Goal: Find contact information: Find contact information

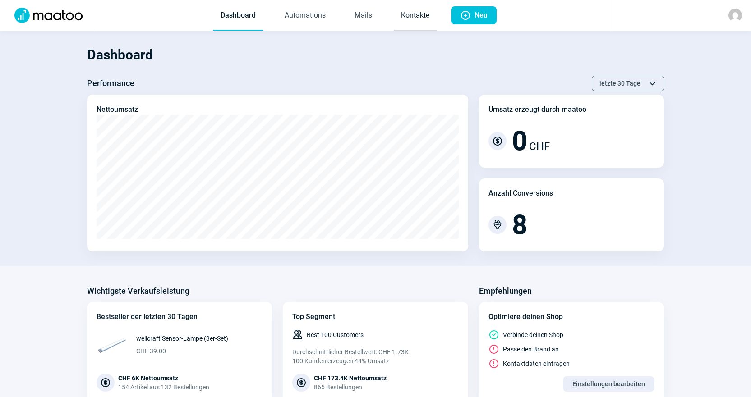
click at [429, 16] on link "Kontakte" at bounding box center [415, 16] width 43 height 30
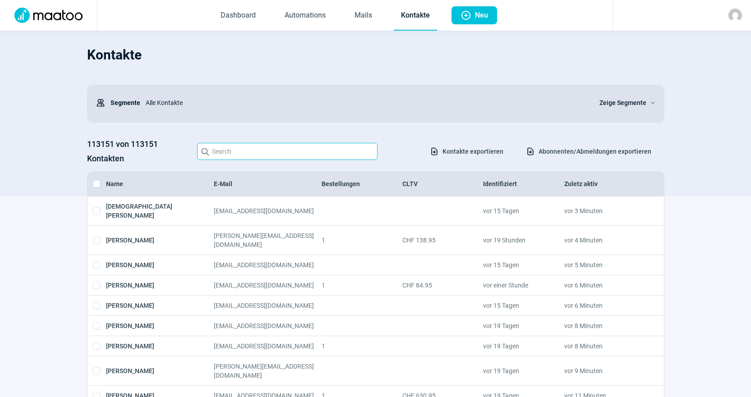
click at [323, 152] on input "Search icon" at bounding box center [287, 151] width 180 height 17
paste input "[PERSON_NAME][EMAIL_ADDRESS][DOMAIN_NAME]"
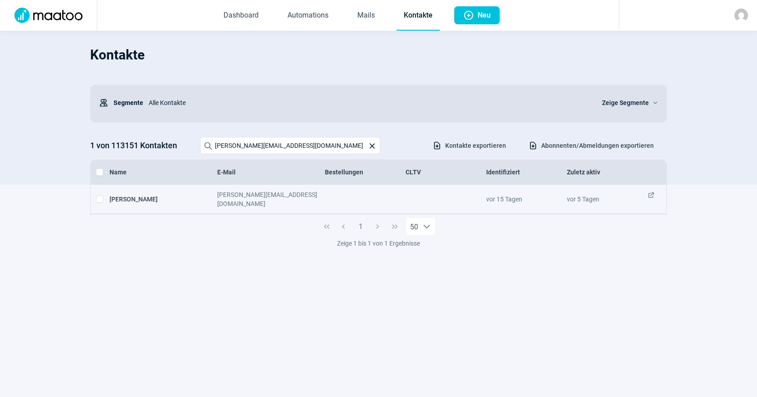
click at [654, 192] on span "ExternalLink icon" at bounding box center [651, 199] width 7 height 18
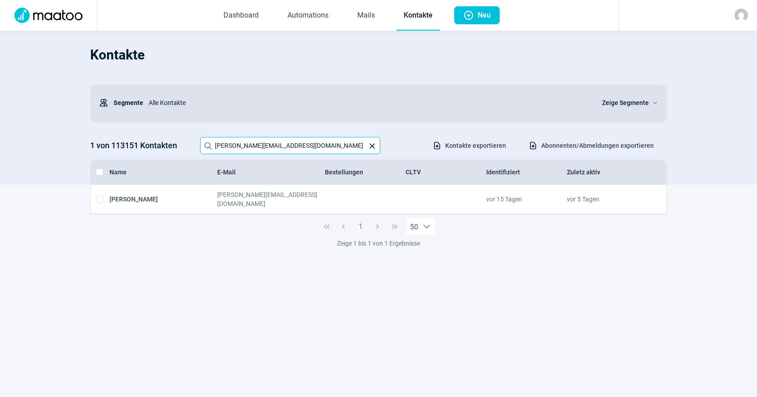
paste input "[PERSON_NAME]"
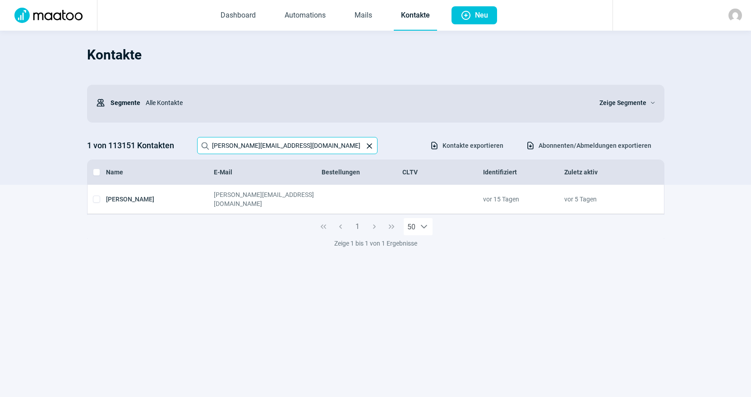
drag, startPoint x: 301, startPoint y: 150, endPoint x: 41, endPoint y: 143, distance: 260.7
click at [41, 143] on section "Kontakte Users icon Segmente Alle Kontakte Zeige Segmente ChevronDown icon 1 vo…" at bounding box center [375, 108] width 751 height 154
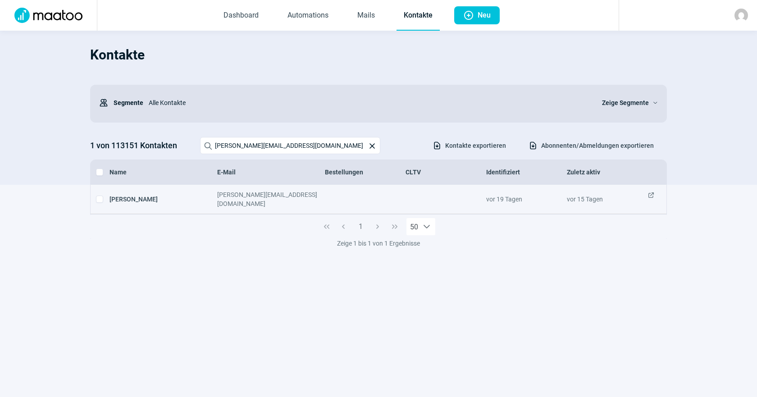
click at [652, 198] on span "ExternalLink icon" at bounding box center [651, 199] width 7 height 18
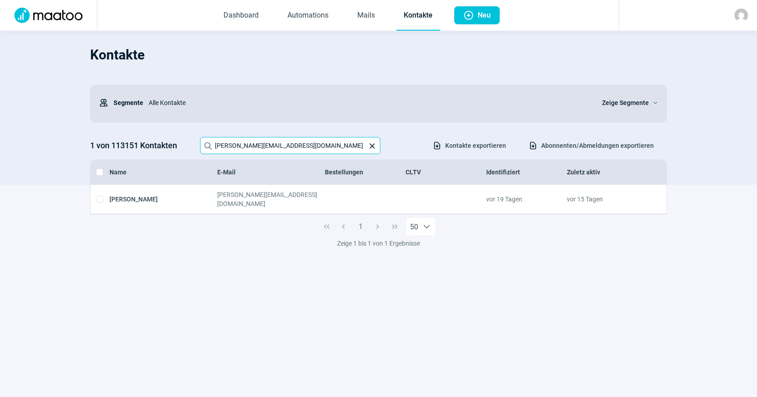
drag, startPoint x: 308, startPoint y: 149, endPoint x: 139, endPoint y: 120, distance: 170.6
click at [140, 121] on div "Kontakte Users icon Segmente Alle Kontakte Zeige Segmente ChevronDown icon 1 vo…" at bounding box center [378, 112] width 577 height 145
paste input "jrrenati"
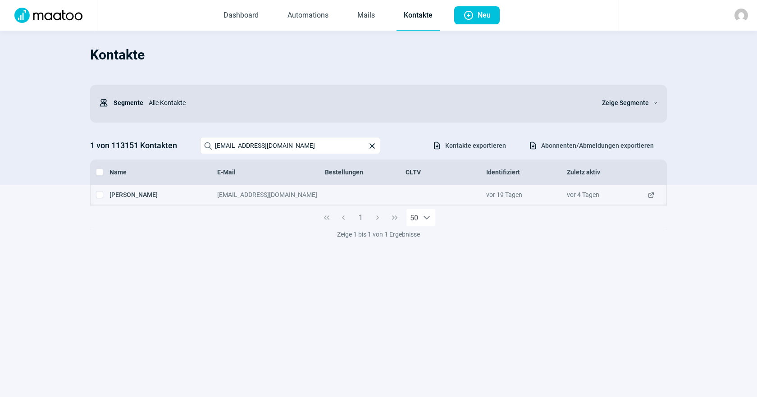
click at [650, 194] on span "ExternalLink icon" at bounding box center [651, 194] width 7 height 9
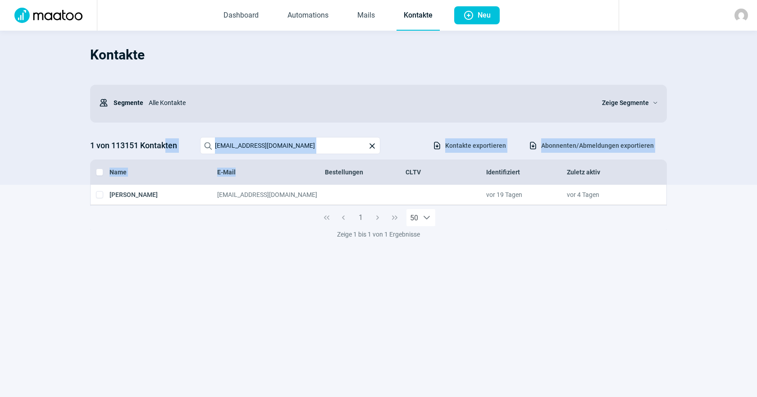
drag, startPoint x: 316, startPoint y: 157, endPoint x: 165, endPoint y: 142, distance: 150.9
click at [165, 142] on div "Kontakte Users icon Segmente Alle Kontakte Zeige Segmente ChevronDown icon 1 vo…" at bounding box center [378, 112] width 577 height 145
click at [256, 148] on input "[EMAIL_ADDRESS][DOMAIN_NAME]" at bounding box center [290, 145] width 180 height 17
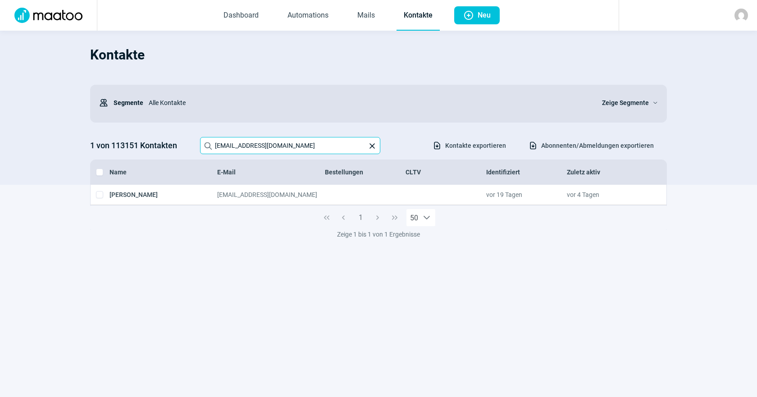
drag, startPoint x: 295, startPoint y: 143, endPoint x: 31, endPoint y: 122, distance: 265.1
click at [37, 123] on section "Kontakte Users icon Segmente Alle Kontakte Zeige Segmente ChevronDown icon 1 vo…" at bounding box center [378, 108] width 757 height 154
paste input "[PERSON_NAME] <[PERSON_NAME][EMAIL_ADDRESS][DOMAIN_NAME]>"
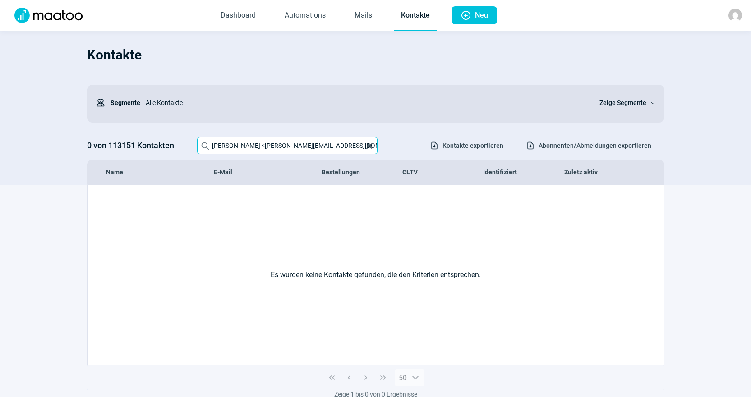
drag, startPoint x: 259, startPoint y: 147, endPoint x: 109, endPoint y: 128, distance: 150.9
click at [133, 130] on div "Kontakte Users icon Segmente Alle Kontakte Zeige Segmente ChevronDown icon 0 vo…" at bounding box center [375, 112] width 577 height 145
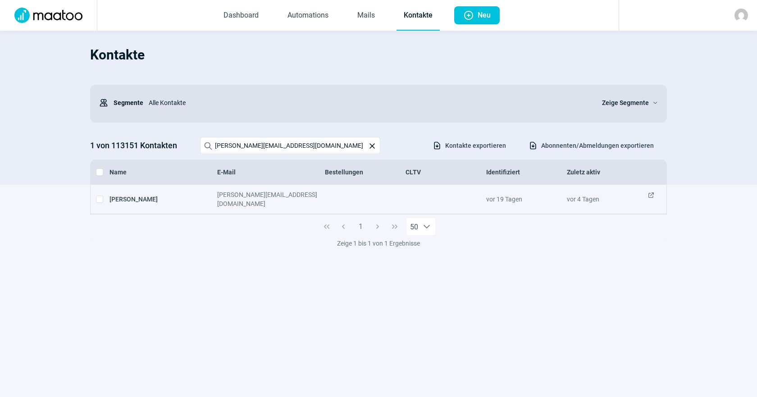
click at [647, 195] on div "vor 4 Tagen" at bounding box center [607, 199] width 81 height 18
click at [650, 194] on span "ExternalLink icon" at bounding box center [651, 199] width 7 height 18
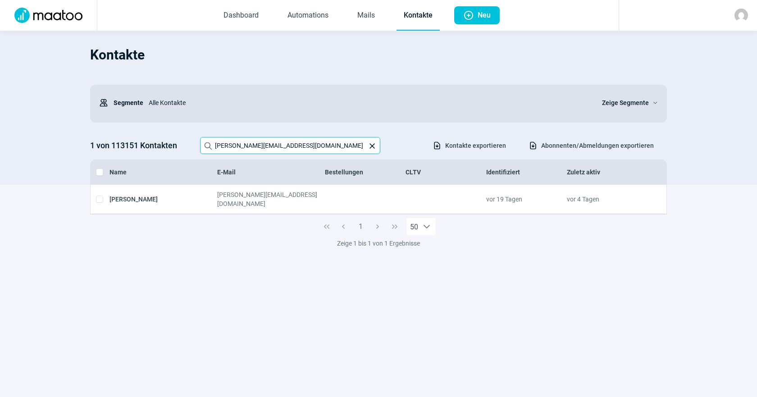
drag, startPoint x: 326, startPoint y: 150, endPoint x: 0, endPoint y: 122, distance: 327.6
click at [0, 122] on section "Kontakte Users icon Segmente Alle Kontakte Zeige Segmente ChevronDown icon 1 vo…" at bounding box center [378, 108] width 757 height 154
paste input "[EMAIL_ADDRESS]"
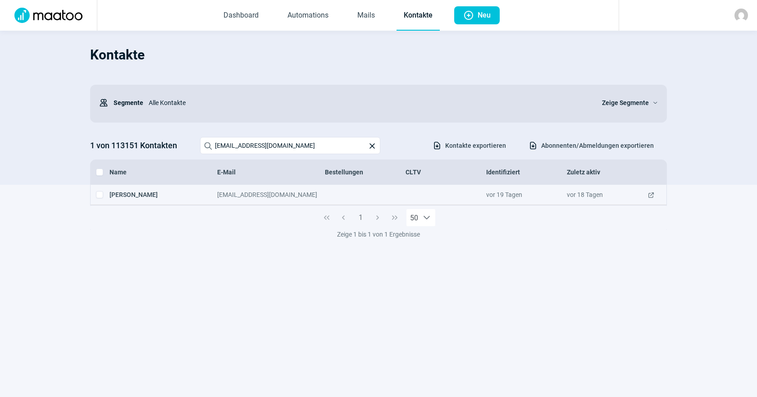
click at [653, 197] on span "ExternalLink icon" at bounding box center [651, 194] width 7 height 9
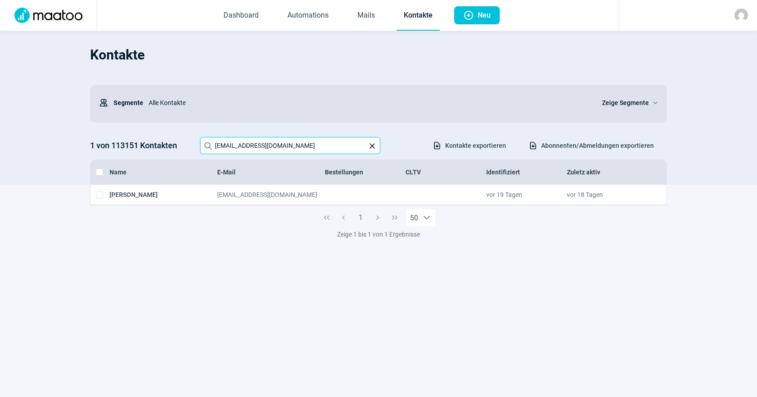
drag, startPoint x: 294, startPoint y: 152, endPoint x: 60, endPoint y: 120, distance: 235.7
click at [69, 124] on section "Kontakte Users icon Segmente Alle Kontakte Zeige Segmente ChevronDown icon 1 vo…" at bounding box center [378, 108] width 757 height 154
paste input "[PERSON_NAME] <[PERSON_NAME][EMAIL_ADDRESS][DOMAIN_NAME]>"
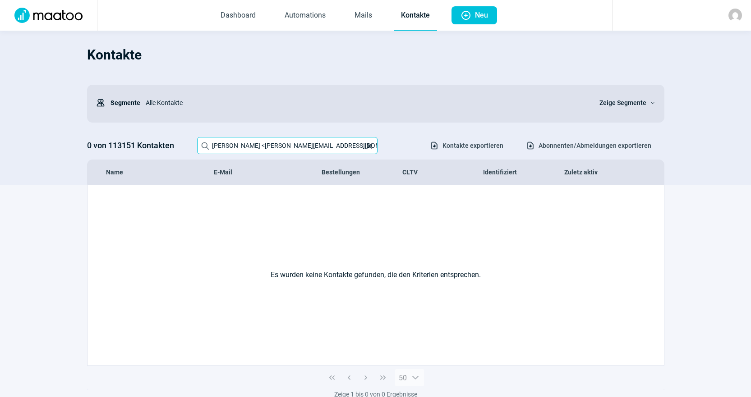
drag, startPoint x: 262, startPoint y: 146, endPoint x: 98, endPoint y: 140, distance: 164.7
click at [100, 140] on div "0 von 113151 Kontakten Search icon [PERSON_NAME] <[PERSON_NAME][EMAIL_ADDRESS][…" at bounding box center [375, 145] width 577 height 17
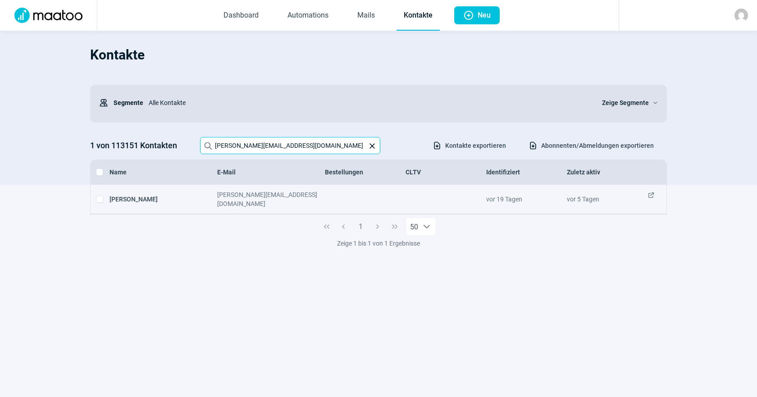
type input "[PERSON_NAME][EMAIL_ADDRESS][DOMAIN_NAME]"
click at [651, 197] on span "ExternalLink icon" at bounding box center [651, 199] width 7 height 18
click at [652, 193] on span "ExternalLink icon" at bounding box center [651, 199] width 7 height 18
